Goal: Task Accomplishment & Management: Manage account settings

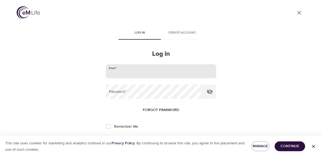
type input "[EMAIL_ADDRESS][DOMAIN_NAME]"
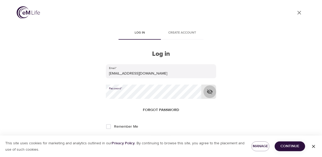
click at [208, 90] on icon "button" at bounding box center [210, 92] width 6 height 6
click at [208, 92] on icon "button" at bounding box center [210, 92] width 6 height 6
click at [108, 126] on input "Remember Me" at bounding box center [108, 126] width 11 height 11
checkbox input "true"
click at [290, 147] on span "Continue" at bounding box center [290, 146] width 22 height 7
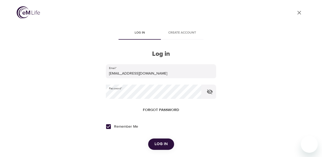
click at [158, 146] on span "Log in" at bounding box center [161, 144] width 13 height 7
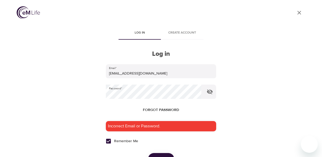
click at [163, 156] on span "Log in" at bounding box center [161, 158] width 13 height 7
click at [165, 155] on button "Log in" at bounding box center [161, 158] width 26 height 11
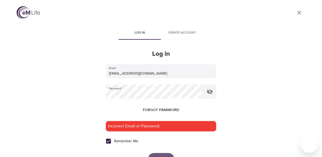
click at [165, 155] on button "Log in" at bounding box center [161, 158] width 26 height 11
